Goal: Navigation & Orientation: Understand site structure

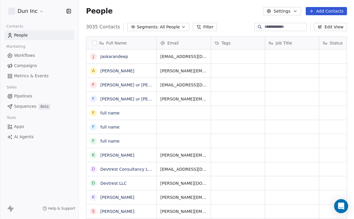
scroll to position [200, 275]
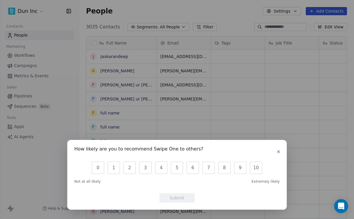
click at [277, 152] on icon "button" at bounding box center [278, 151] width 5 height 5
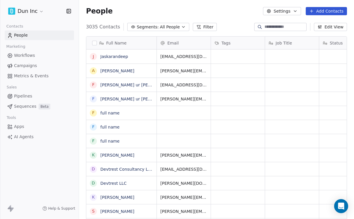
click at [25, 54] on span "Workflows" at bounding box center [24, 55] width 21 height 6
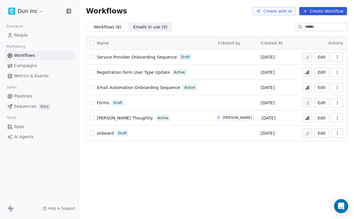
click at [146, 57] on span "Service Provider Onboarding Sequence" at bounding box center [137, 57] width 80 height 5
click at [25, 65] on span "Campaigns" at bounding box center [25, 66] width 23 height 6
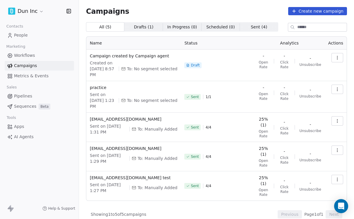
scroll to position [6, 0]
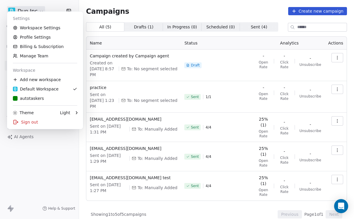
click at [37, 7] on html "Dun Inc Contacts People Marketing Workflows Campaigns Metrics & Events Sales Pi…" at bounding box center [177, 109] width 354 height 219
click at [34, 97] on div "autotaskers" at bounding box center [28, 98] width 31 height 6
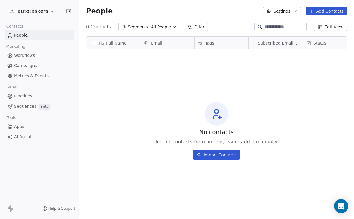
scroll to position [200, 275]
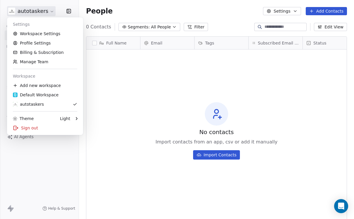
click at [42, 12] on html "autotaskers Contacts People Marketing Workflows Campaigns Metrics & Events Sale…" at bounding box center [177, 109] width 354 height 219
click at [41, 93] on div "Default Workspace" at bounding box center [36, 95] width 46 height 6
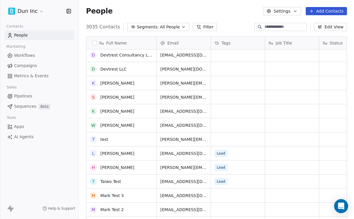
scroll to position [115, 0]
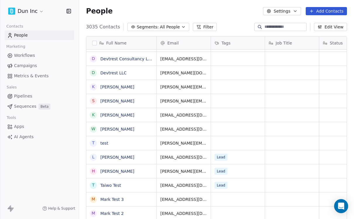
click at [25, 97] on span "Pipelines" at bounding box center [23, 96] width 18 height 6
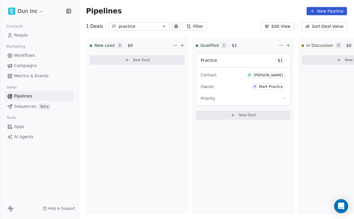
click at [29, 107] on span "Sequences" at bounding box center [25, 106] width 22 height 6
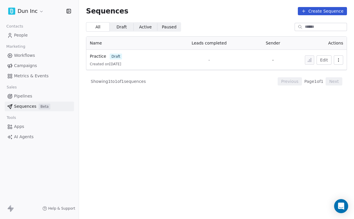
click at [24, 66] on span "Campaigns" at bounding box center [25, 66] width 23 height 6
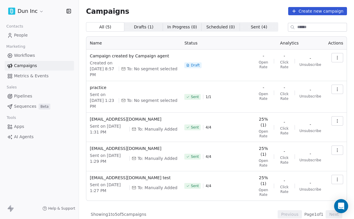
click at [31, 56] on span "Workflows" at bounding box center [24, 55] width 21 height 6
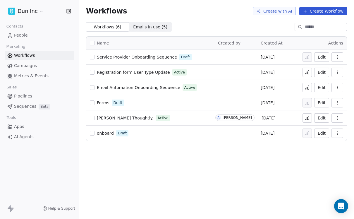
click at [151, 29] on span "Emails in use ( 5 )" at bounding box center [150, 27] width 34 height 6
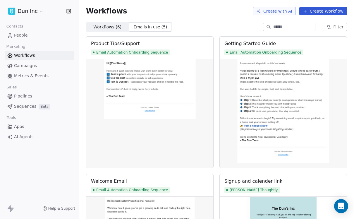
click at [108, 26] on span "Workflows ( 6 )" at bounding box center [107, 27] width 28 height 6
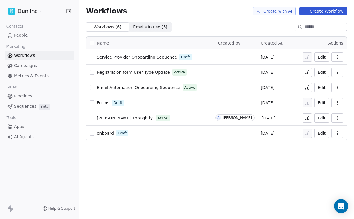
click at [20, 126] on span "Apps" at bounding box center [19, 126] width 10 height 6
click at [152, 25] on span "Emails in use ( 5 )" at bounding box center [150, 27] width 34 height 6
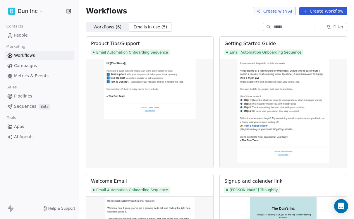
click at [107, 26] on span "Workflows ( 6 )" at bounding box center [107, 27] width 28 height 6
